Goal: Information Seeking & Learning: Learn about a topic

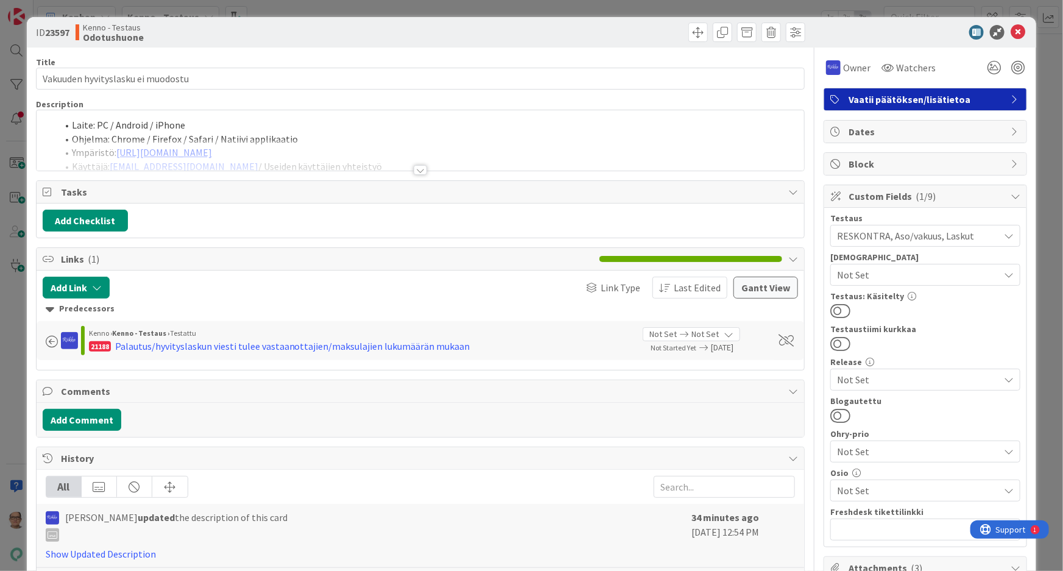
click at [418, 169] on div at bounding box center [420, 170] width 13 height 10
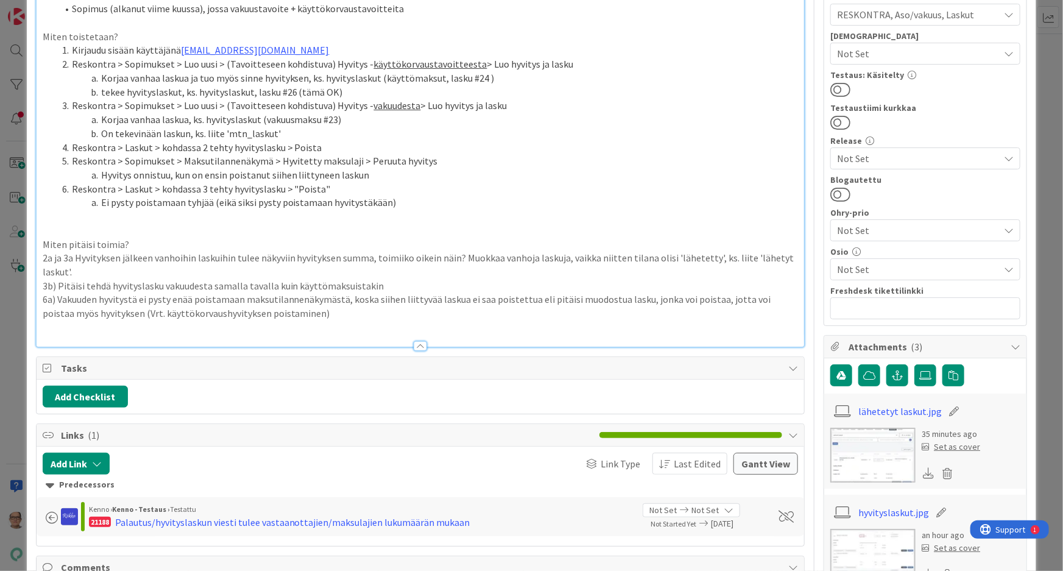
scroll to position [110, 0]
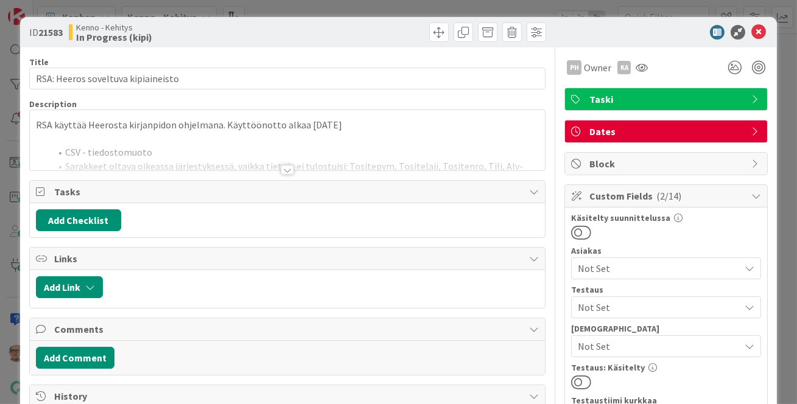
click at [283, 174] on div at bounding box center [287, 170] width 13 height 10
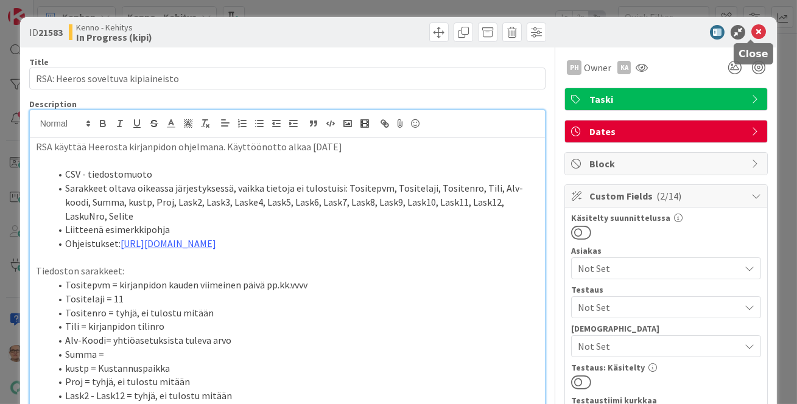
click at [752, 30] on icon at bounding box center [759, 32] width 15 height 15
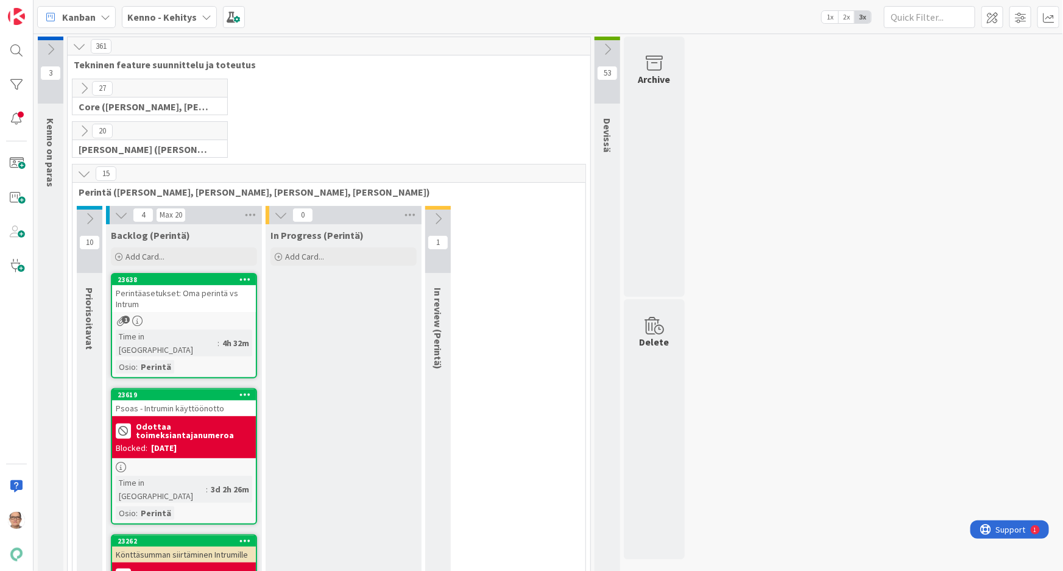
click at [202, 16] on icon at bounding box center [207, 17] width 10 height 10
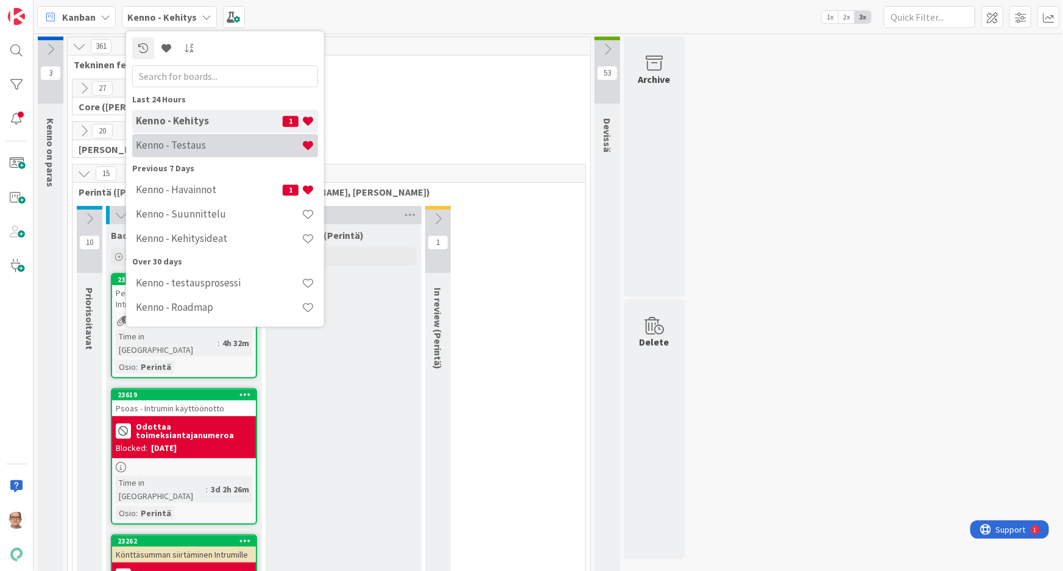
click at [249, 146] on h4 "Kenno - Testaus" at bounding box center [219, 145] width 166 height 12
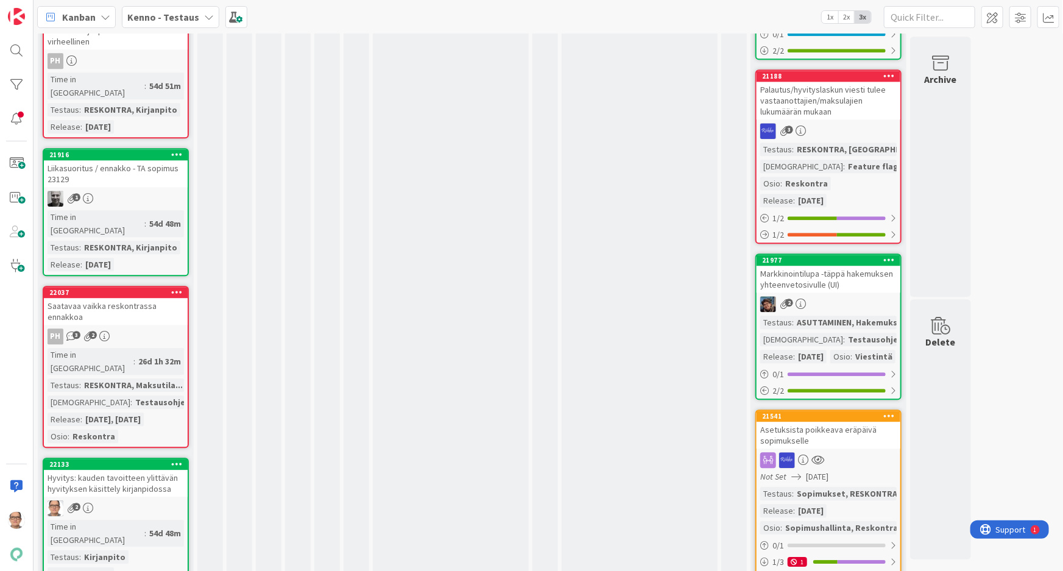
scroll to position [1439, 0]
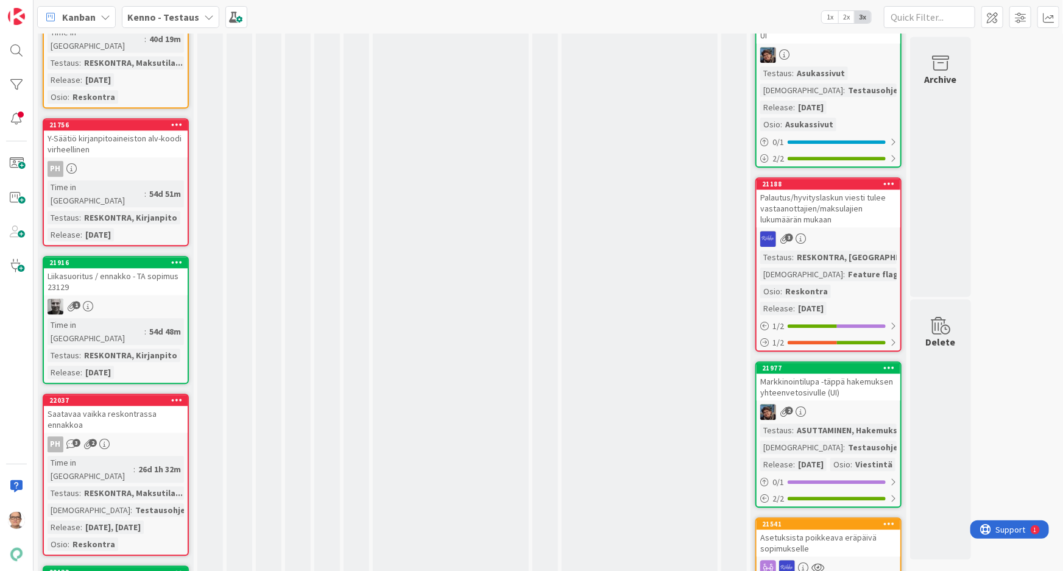
click at [111, 406] on div "Saatavaa vaikka reskontrassa ennakkoa" at bounding box center [116, 419] width 144 height 27
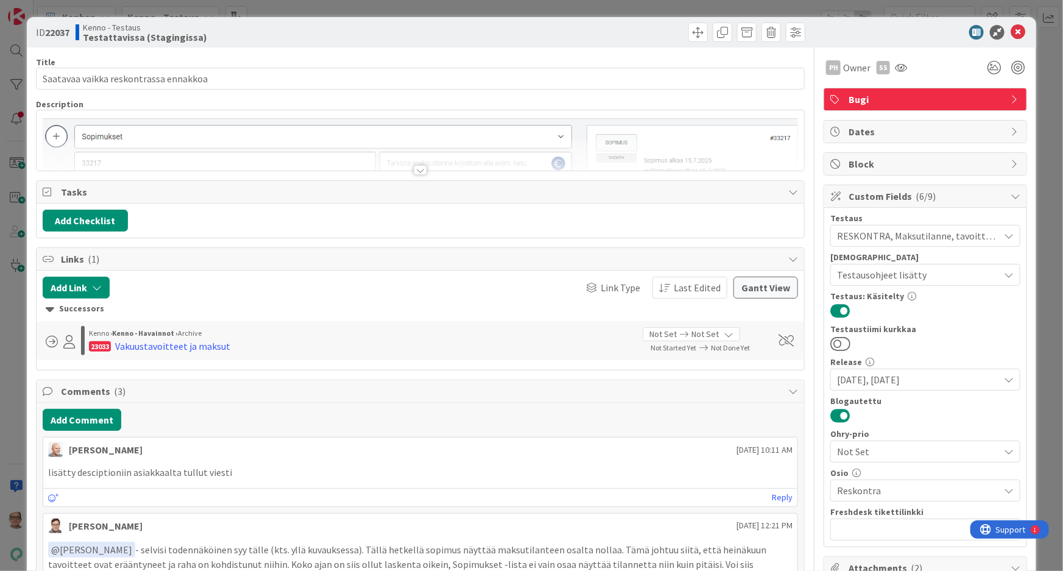
click at [414, 167] on div at bounding box center [420, 170] width 13 height 10
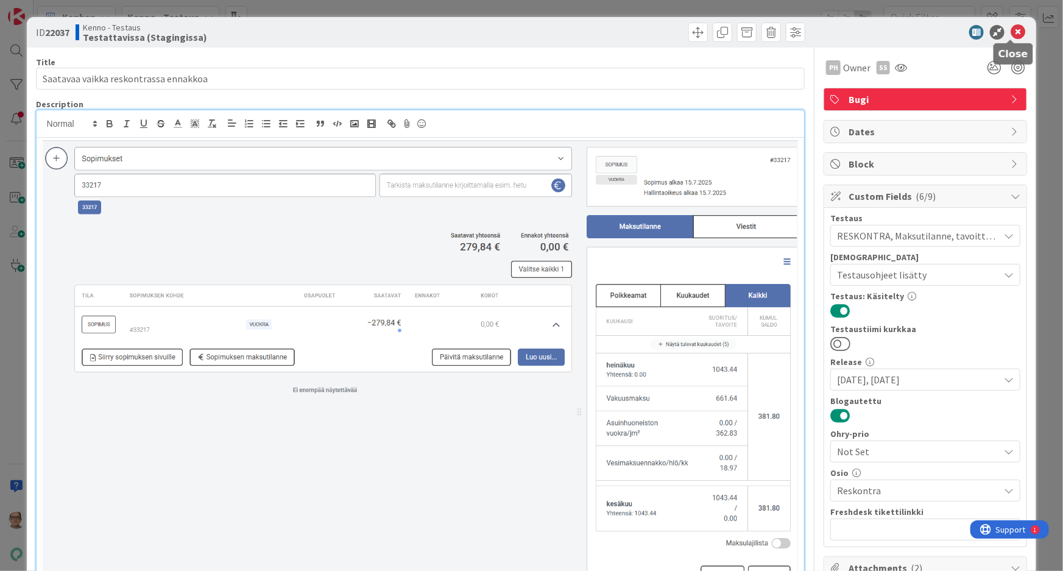
click at [1012, 30] on icon at bounding box center [1018, 32] width 15 height 15
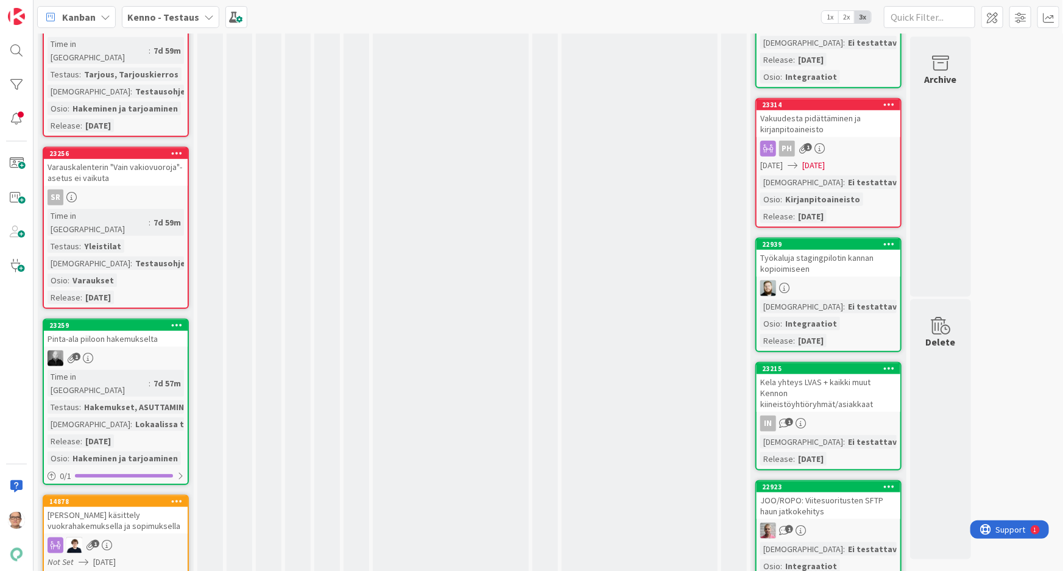
scroll to position [7587, 0]
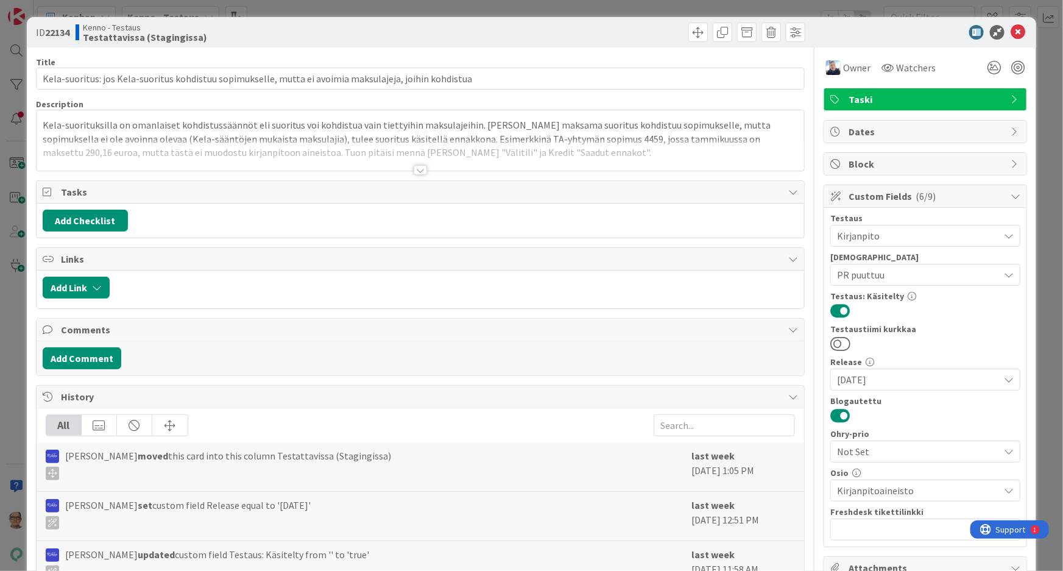
click at [414, 170] on div at bounding box center [420, 170] width 13 height 10
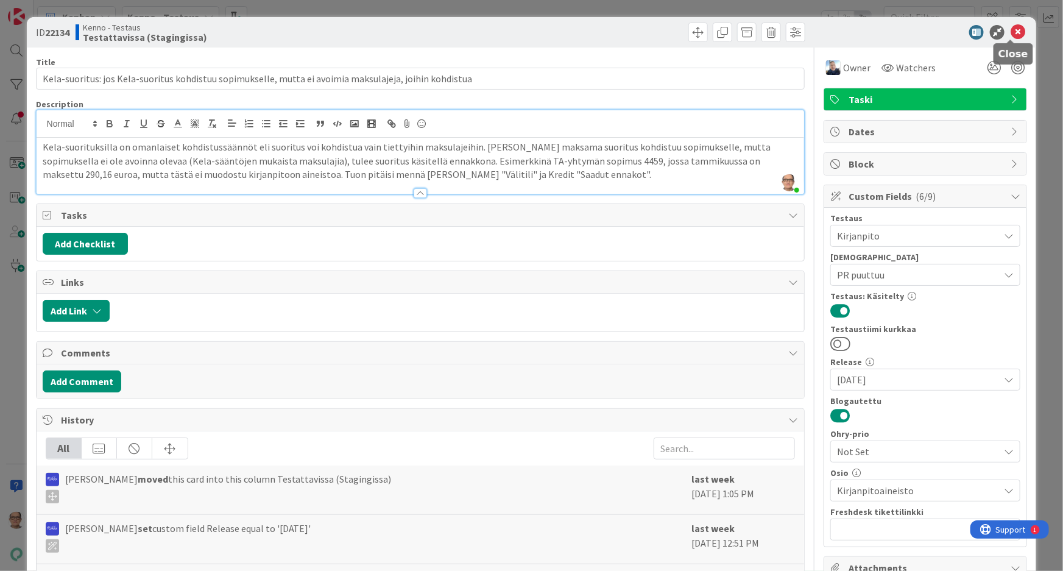
click at [1012, 30] on icon at bounding box center [1018, 32] width 15 height 15
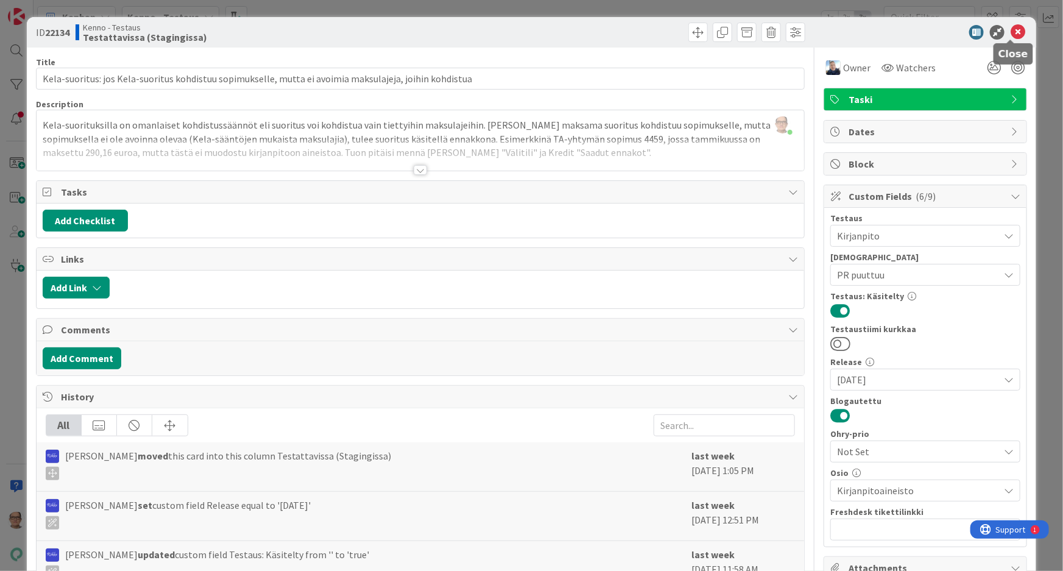
click at [1013, 29] on icon at bounding box center [1018, 32] width 15 height 15
